Goal: Task Accomplishment & Management: Complete application form

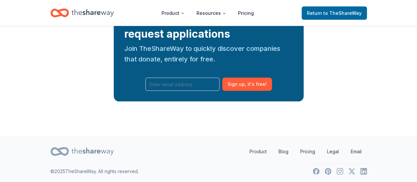
scroll to position [773, 0]
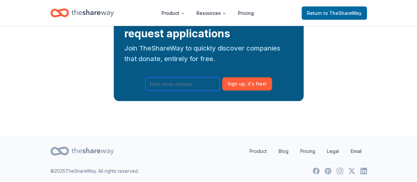
click at [212, 90] on input "text" at bounding box center [182, 83] width 74 height 13
type input "dawn.cronmiller@rcsdk12.org"
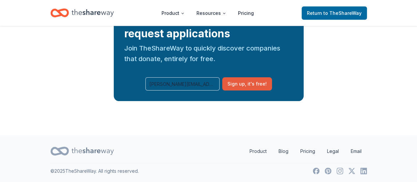
click at [243, 90] on button "Sign up , it ' s free!" at bounding box center [247, 83] width 50 height 13
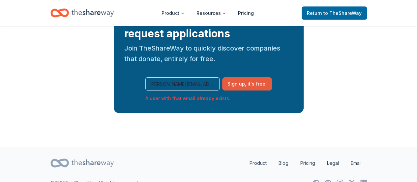
click at [245, 90] on button "Sign up , it ' s free!" at bounding box center [247, 83] width 50 height 13
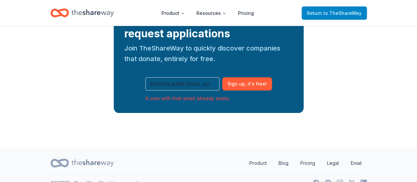
click at [324, 10] on span "Return to TheShareWay" at bounding box center [334, 13] width 55 height 8
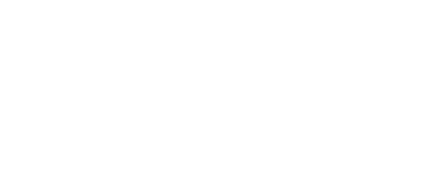
click at [325, 13] on body at bounding box center [211, 91] width 422 height 182
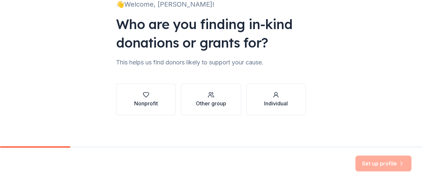
scroll to position [54, 0]
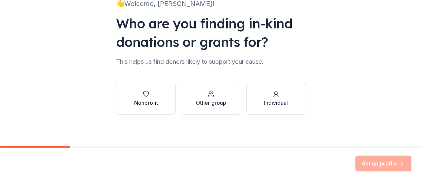
click at [143, 103] on div "Nonprofit" at bounding box center [146, 103] width 24 height 8
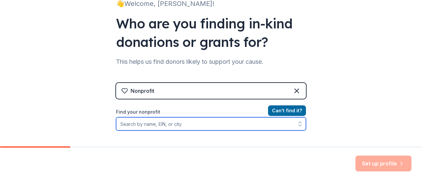
click at [192, 126] on input "Find your nonprofit" at bounding box center [211, 123] width 190 height 13
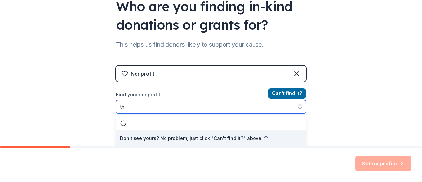
type input "t"
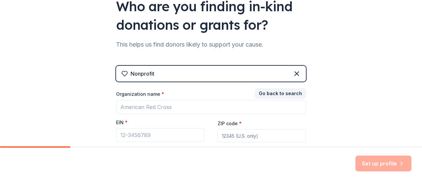
scroll to position [125, 0]
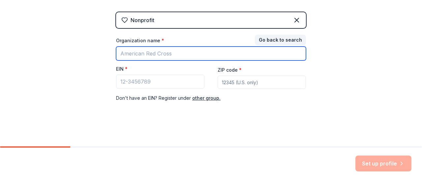
click at [172, 50] on input "Organization name *" at bounding box center [211, 53] width 190 height 14
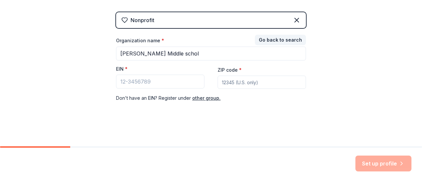
click at [237, 82] on input "ZIP code *" at bounding box center [262, 82] width 88 height 13
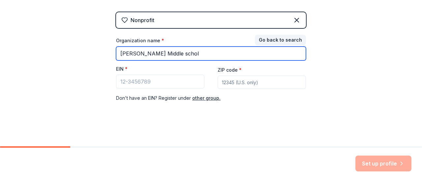
click at [200, 53] on input "thurgood Marshall Middle schol" at bounding box center [211, 53] width 190 height 14
click at [200, 52] on input "thurgood Marshall Middle scho" at bounding box center [211, 53] width 190 height 14
type input "thurgood Marshall Middle school"
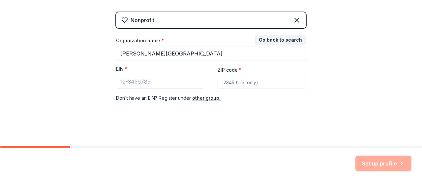
click at [239, 85] on input "ZIP code *" at bounding box center [262, 82] width 88 height 13
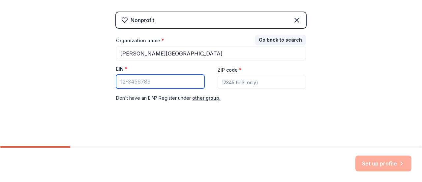
click at [158, 77] on input "EIN *" at bounding box center [160, 82] width 88 height 14
type input "16-6002010"
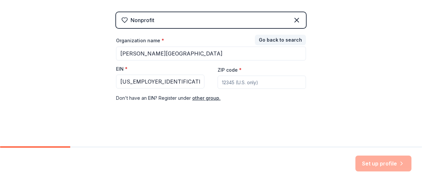
click at [233, 81] on input "ZIP code *" at bounding box center [262, 82] width 88 height 13
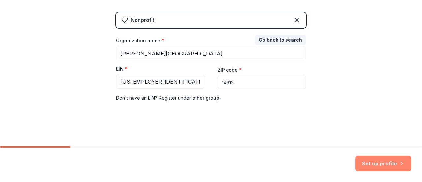
type input "14612"
click at [391, 160] on button "Set up profile" at bounding box center [383, 163] width 56 height 16
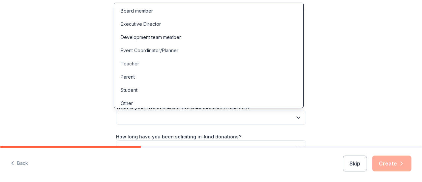
click at [201, 117] on button "button" at bounding box center [211, 117] width 190 height 14
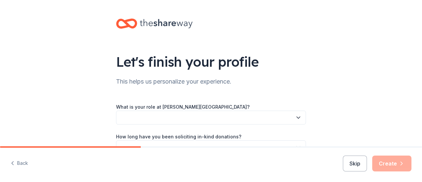
click at [201, 117] on button "button" at bounding box center [211, 117] width 190 height 14
click at [124, 114] on button "button" at bounding box center [211, 117] width 190 height 14
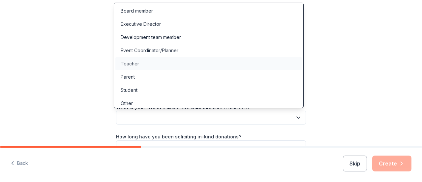
click at [141, 62] on div "Teacher" at bounding box center [208, 63] width 187 height 13
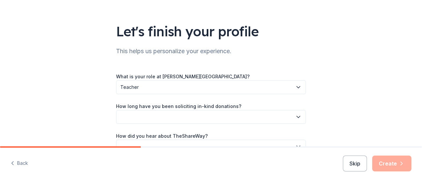
scroll to position [33, 0]
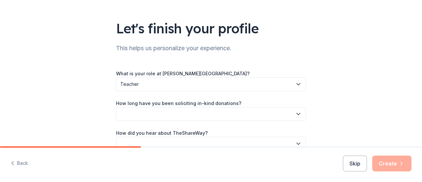
click at [295, 115] on icon "button" at bounding box center [298, 113] width 7 height 7
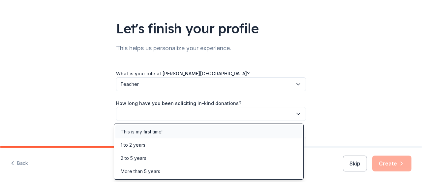
click at [255, 131] on div "This is my first time!" at bounding box center [208, 131] width 187 height 13
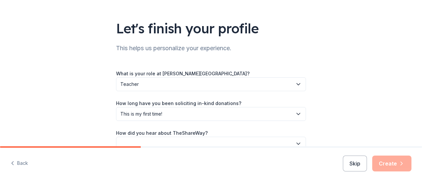
scroll to position [69, 0]
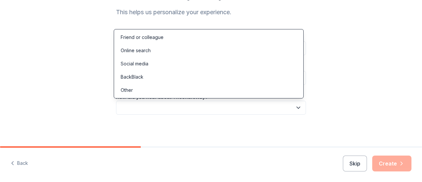
click at [256, 109] on button "button" at bounding box center [211, 108] width 190 height 14
click at [236, 63] on div "Social media" at bounding box center [208, 63] width 187 height 13
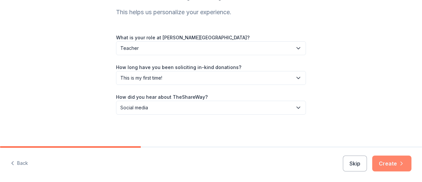
click at [396, 164] on button "Create" at bounding box center [391, 163] width 39 height 16
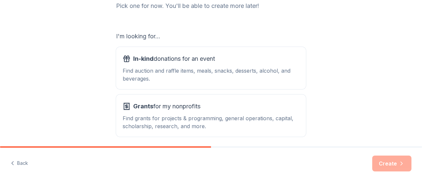
scroll to position [94, 0]
click at [141, 57] on span "In-kind" at bounding box center [143, 58] width 20 height 7
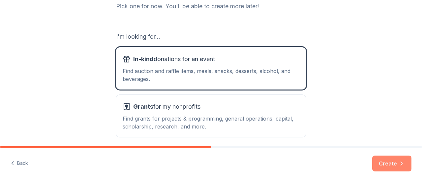
click at [390, 157] on button "Create" at bounding box center [391, 163] width 39 height 16
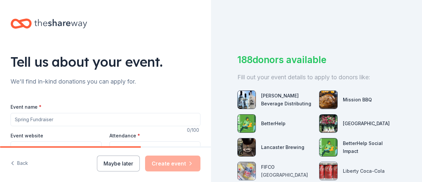
click at [72, 122] on input "Event name *" at bounding box center [106, 119] width 190 height 13
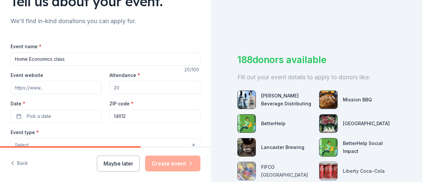
scroll to position [60, 0]
type input "Home Economics class"
click at [138, 86] on input "Attendance *" at bounding box center [154, 87] width 91 height 13
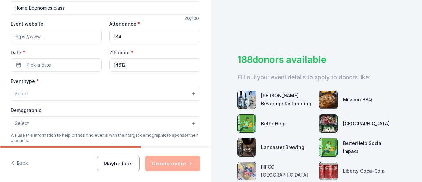
scroll to position [112, 0]
type input "184"
click at [172, 91] on button "Select" at bounding box center [106, 93] width 190 height 14
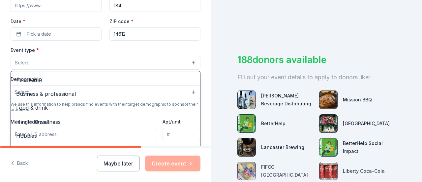
scroll to position [145, 0]
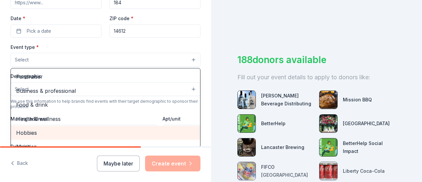
click at [90, 134] on span "Hobbies" at bounding box center [105, 132] width 179 height 9
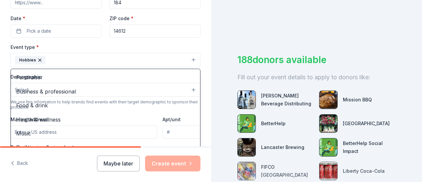
click at [230, 33] on div "Tell us about your event. We'll find in-kind donations you can apply for. Event…" at bounding box center [211, 91] width 422 height 182
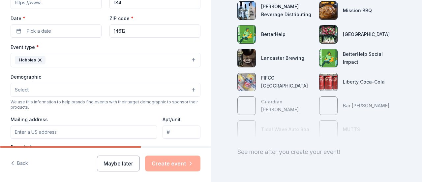
scroll to position [90, 0]
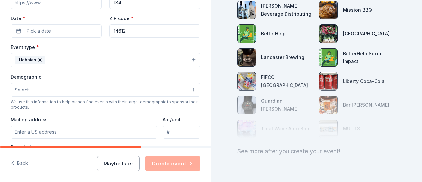
click at [106, 91] on button "Select" at bounding box center [106, 90] width 190 height 14
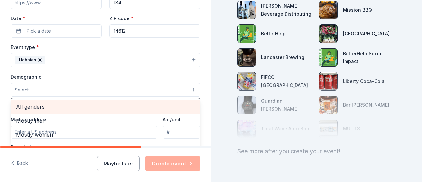
click at [100, 106] on span "All genders" at bounding box center [105, 106] width 179 height 9
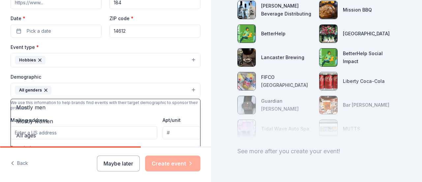
click at [226, 85] on div "Tell us about your event. We'll find in-kind donations you can apply for. Event…" at bounding box center [211, 91] width 422 height 182
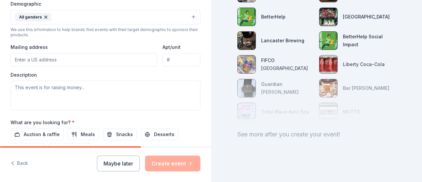
scroll to position [218, 0]
click at [80, 59] on input "Mailing address" at bounding box center [84, 59] width 147 height 13
type input "4115 Lake Avenue, Rochester, NY, 14612"
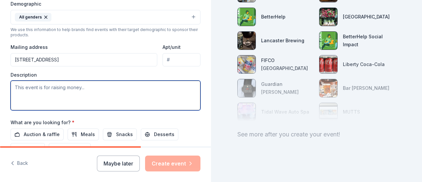
click at [90, 89] on textarea at bounding box center [106, 95] width 190 height 30
click at [96, 86] on textarea "I would like to show my students howto relax with a craft." at bounding box center [106, 95] width 190 height 30
click at [144, 85] on textarea "I would like to show my students how to relax with a craft." at bounding box center [106, 95] width 190 height 30
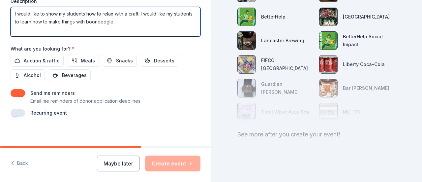
scroll to position [292, 0]
type textarea "I would like to show my students how to relax with a craft. I would like my stu…"
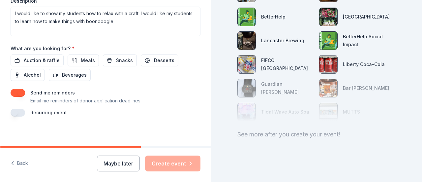
click at [21, 109] on button "button" at bounding box center [18, 112] width 15 height 8
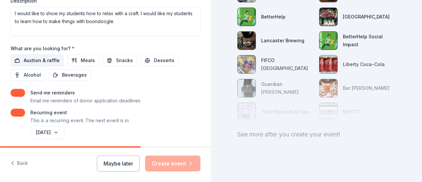
click at [46, 56] on span "Auction & raffle" at bounding box center [42, 60] width 36 height 8
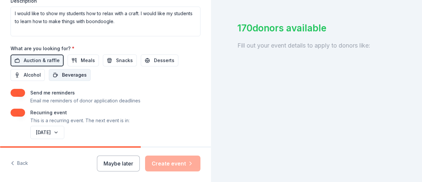
scroll to position [110, 0]
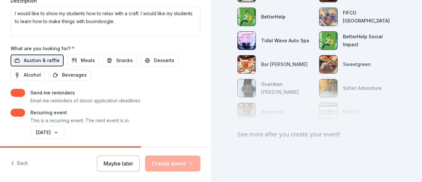
click at [57, 56] on span "Auction & raffle" at bounding box center [42, 60] width 36 height 8
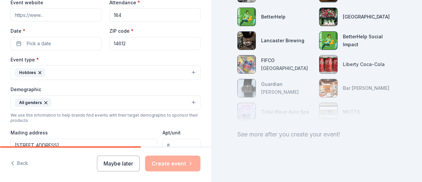
scroll to position [125, 0]
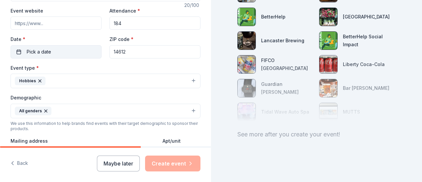
click at [60, 50] on button "Pick a date" at bounding box center [56, 51] width 91 height 13
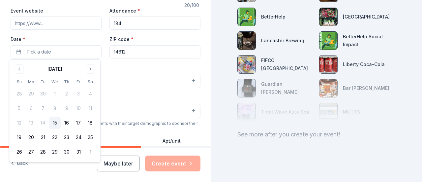
click at [54, 123] on button "15" at bounding box center [55, 123] width 12 height 12
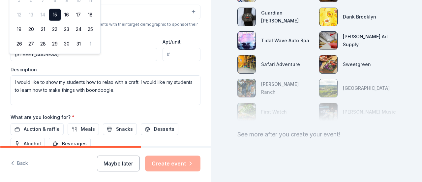
scroll to position [316, 0]
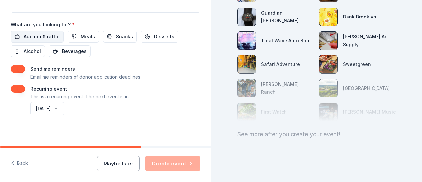
click at [37, 31] on button "Auction & raffle" at bounding box center [37, 37] width 53 height 12
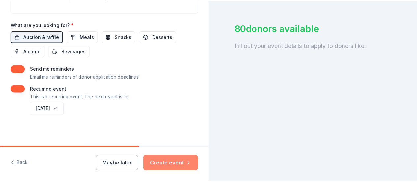
scroll to position [110, 0]
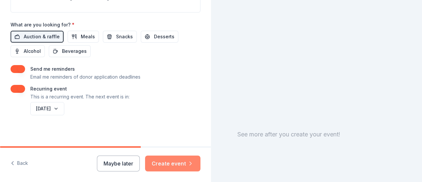
click at [179, 159] on button "Create event" at bounding box center [172, 163] width 55 height 16
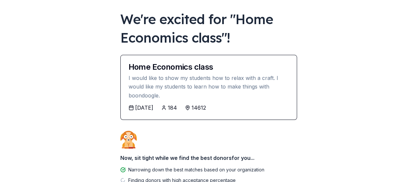
scroll to position [88, 0]
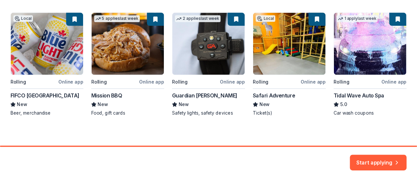
scroll to position [124, 0]
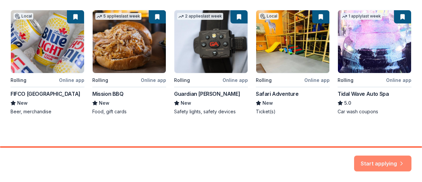
click at [370, 162] on button "Start applying" at bounding box center [382, 159] width 57 height 16
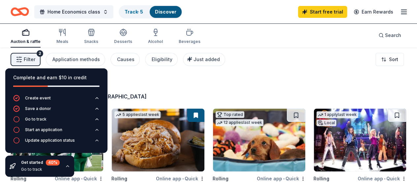
scroll to position [2, 0]
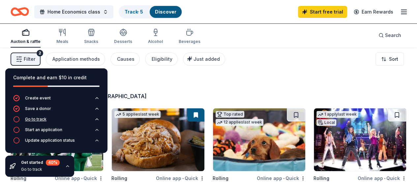
click at [17, 120] on icon "button" at bounding box center [16, 119] width 7 height 7
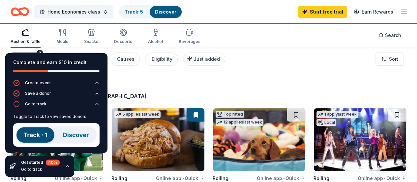
click at [38, 133] on img at bounding box center [56, 134] width 86 height 23
click at [74, 134] on img at bounding box center [56, 134] width 86 height 23
click at [33, 129] on img at bounding box center [56, 134] width 86 height 23
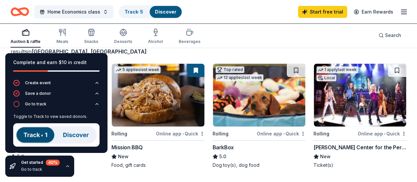
scroll to position [47, 0]
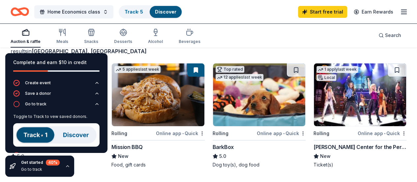
click at [156, 53] on div "results in Rochester, NY" at bounding box center [108, 51] width 194 height 8
click at [76, 174] on div "Complete and earn $10 in credit Create event Save a donor Go to track Toggle to…" at bounding box center [56, 115] width 113 height 134
click at [38, 132] on img at bounding box center [56, 134] width 86 height 23
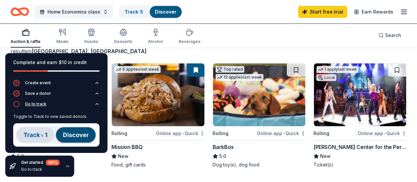
click at [16, 105] on icon "button" at bounding box center [16, 104] width 7 height 7
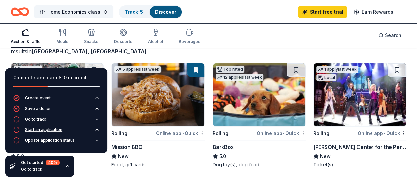
click at [17, 131] on icon "button" at bounding box center [16, 129] width 7 height 7
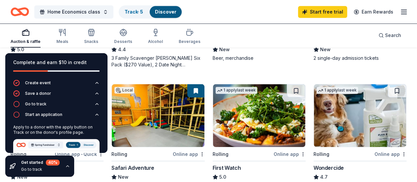
scroll to position [275, 0]
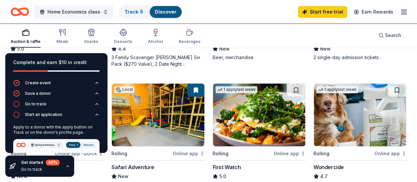
click at [156, 68] on div "Top rated 3 applies last week Rolling Online app • Quick New York Jets (In-Kind…" at bounding box center [209, 142] width 396 height 614
click at [126, 35] on icon "button" at bounding box center [123, 34] width 6 height 2
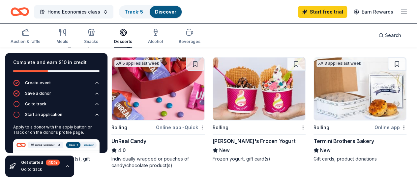
scroll to position [53, 0]
click at [70, 166] on div "Get started 40 % Go to track" at bounding box center [39, 165] width 69 height 21
click at [69, 166] on button "button" at bounding box center [67, 165] width 5 height 5
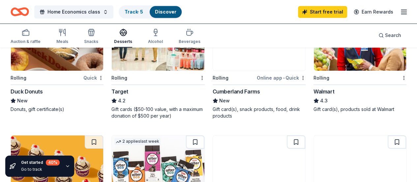
scroll to position [230, 0]
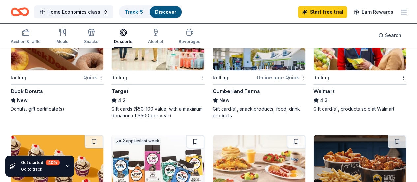
click at [314, 91] on div "Walmart" at bounding box center [324, 91] width 21 height 8
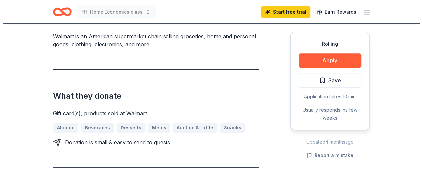
scroll to position [203, 0]
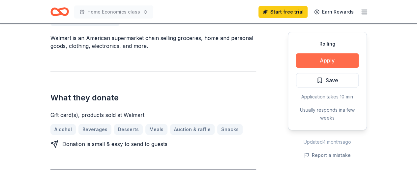
click at [324, 59] on button "Apply" at bounding box center [327, 60] width 63 height 15
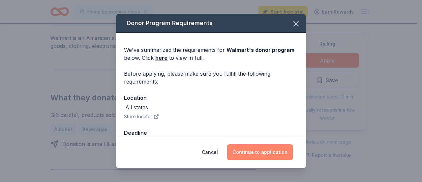
click at [251, 150] on button "Continue to application" at bounding box center [260, 152] width 66 height 16
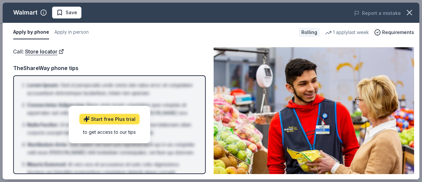
click at [117, 116] on link "Start free Plus trial" at bounding box center [109, 119] width 60 height 11
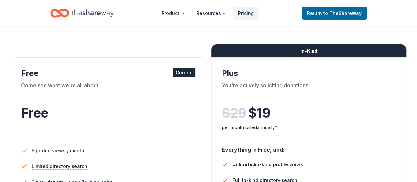
scroll to position [84, 0]
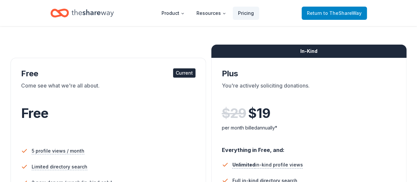
click at [338, 11] on span "to TheShareWay" at bounding box center [342, 13] width 38 height 6
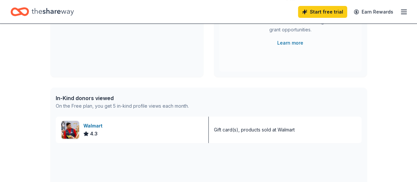
scroll to position [110, 0]
click at [89, 132] on div "4.3" at bounding box center [90, 134] width 14 height 8
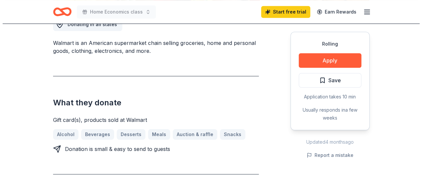
scroll to position [198, 0]
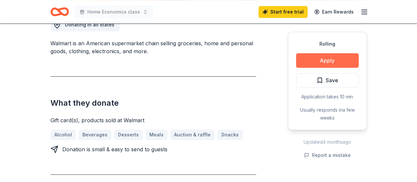
click at [328, 60] on button "Apply" at bounding box center [327, 60] width 63 height 15
click at [317, 62] on button "Apply" at bounding box center [327, 60] width 63 height 15
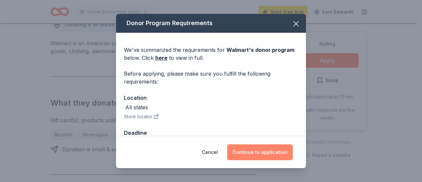
click at [254, 152] on button "Continue to application" at bounding box center [260, 152] width 66 height 16
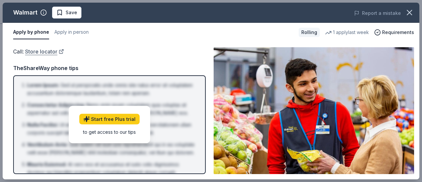
click at [45, 50] on link "Store locator" at bounding box center [44, 51] width 39 height 9
